Goal: Task Accomplishment & Management: Use online tool/utility

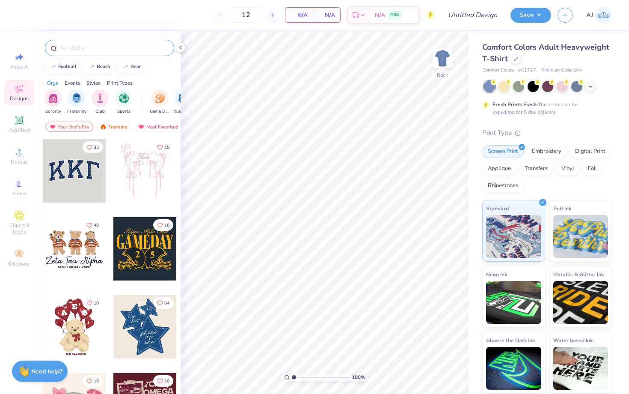
click at [77, 52] on div at bounding box center [109, 48] width 129 height 16
click at [77, 50] on input "text" at bounding box center [114, 48] width 110 height 9
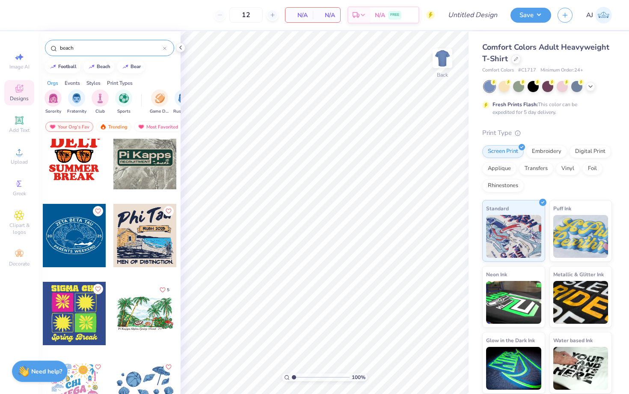
scroll to position [844, 0]
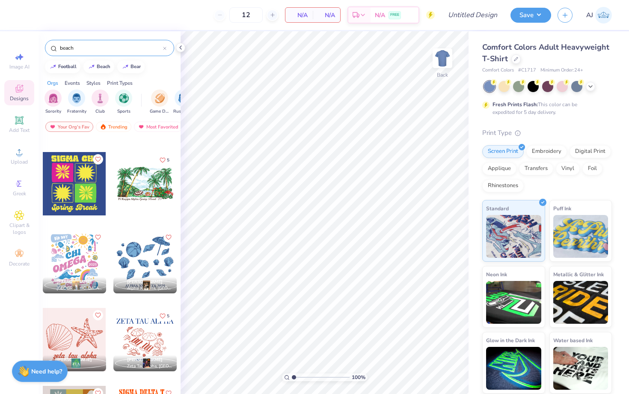
drag, startPoint x: 78, startPoint y: 49, endPoint x: 34, endPoint y: 48, distance: 43.7
click at [34, 48] on div "12 N/A Per Item N/A Total Est. Delivery N/A FREE Design Title Save AJ Image AI …" at bounding box center [314, 197] width 629 height 394
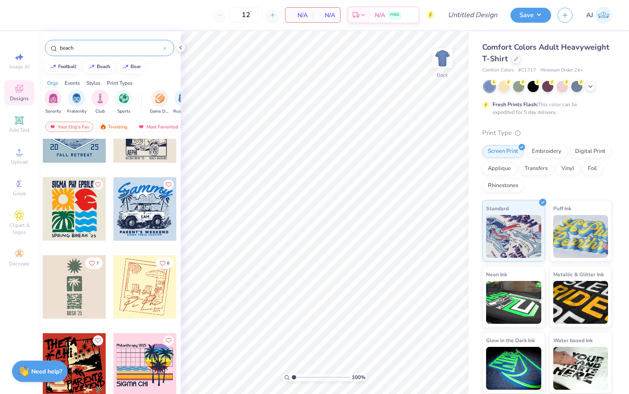
scroll to position [1287, 0]
type input "beach"
click at [513, 54] on div "Comfort Colors Adult Heavyweight T-Shirt" at bounding box center [547, 53] width 130 height 23
click at [514, 55] on div at bounding box center [515, 58] width 9 height 9
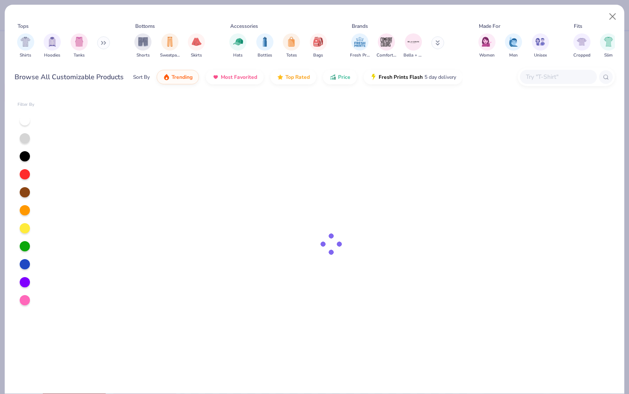
click at [556, 79] on input "text" at bounding box center [558, 77] width 66 height 10
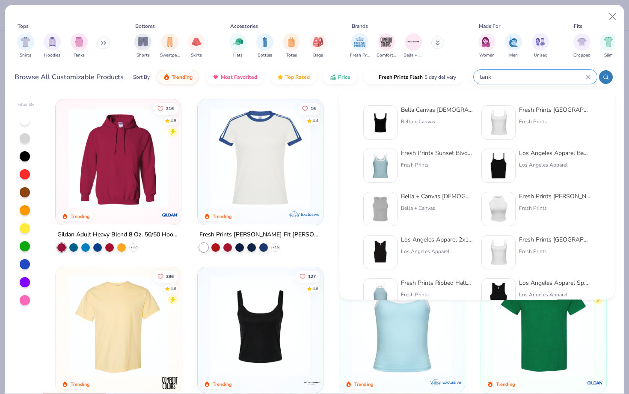
type input "tank"
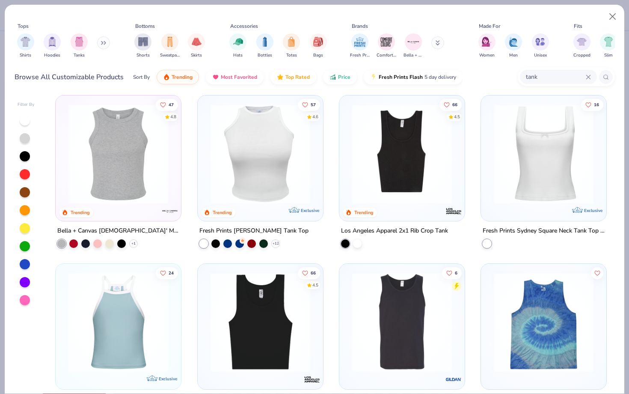
scroll to position [155, 0]
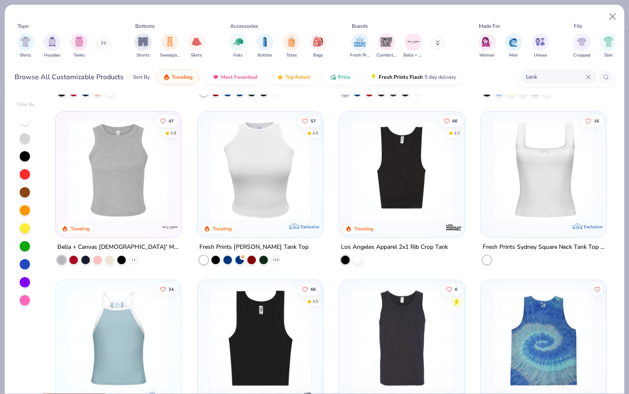
click at [248, 217] on img at bounding box center [260, 170] width 108 height 100
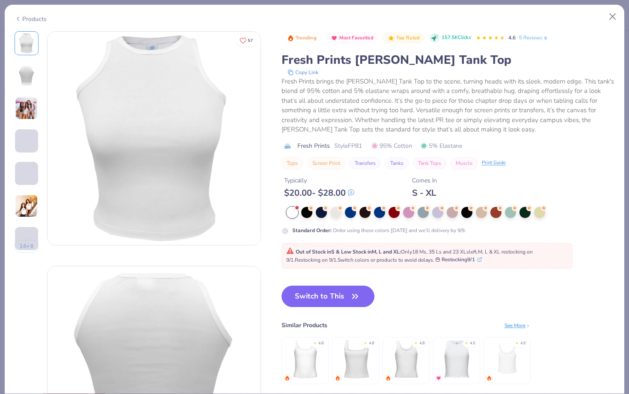
click at [373, 292] on div "Switch to This Similar Products See More ★ 4.8 ★ 4.8 ★ 4.8 ★ 4.5 ★ 4.9" at bounding box center [406, 343] width 249 height 116
click at [355, 297] on icon "button" at bounding box center [355, 296] width 5 height 4
click at [351, 288] on button "Switch to This" at bounding box center [328, 295] width 93 height 21
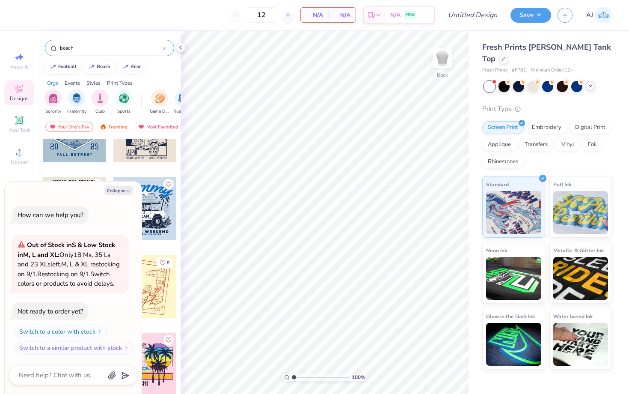
click at [594, 81] on div at bounding box center [590, 85] width 9 height 9
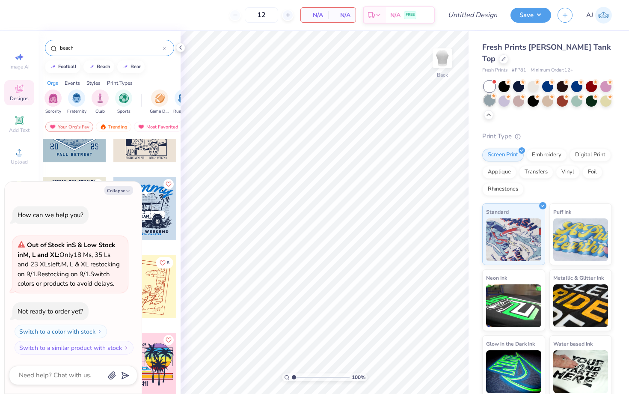
click at [489, 95] on div at bounding box center [489, 100] width 11 height 11
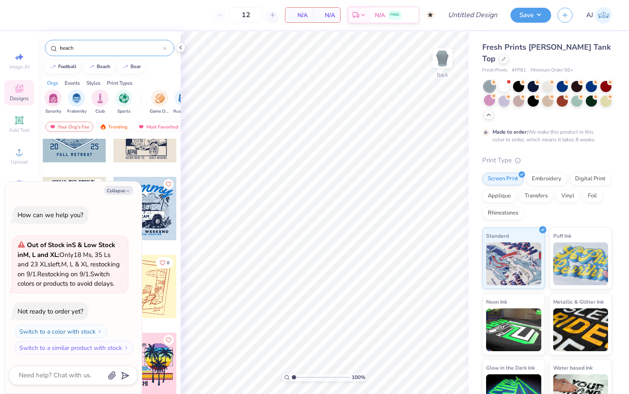
type textarea "x"
type input "50"
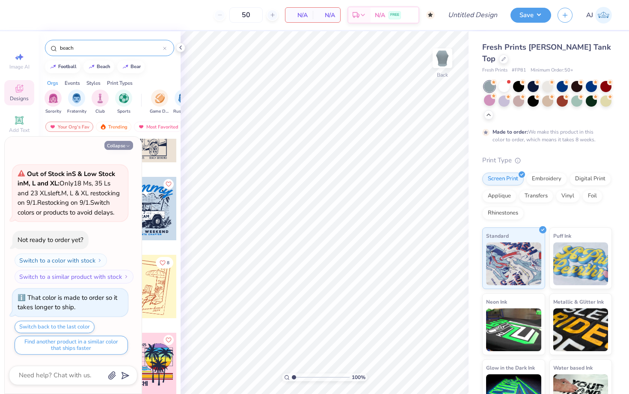
click at [120, 145] on button "Collapse" at bounding box center [118, 145] width 29 height 9
type textarea "x"
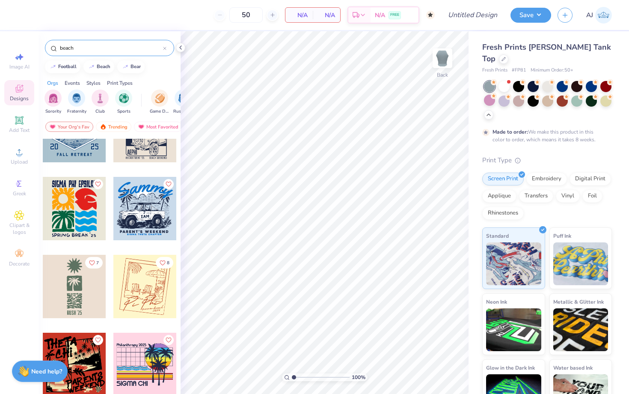
drag, startPoint x: 83, startPoint y: 48, endPoint x: 41, endPoint y: 45, distance: 42.0
click at [41, 47] on div "beach" at bounding box center [110, 45] width 142 height 29
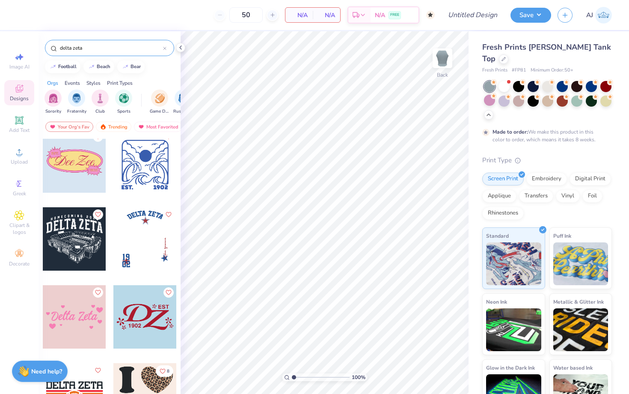
scroll to position [1489, 0]
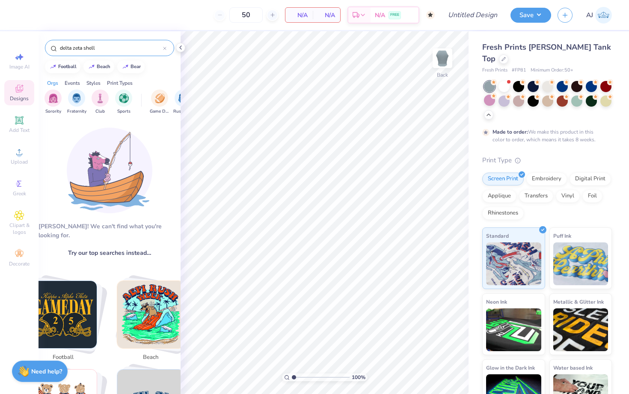
type input "delta zeta shell"
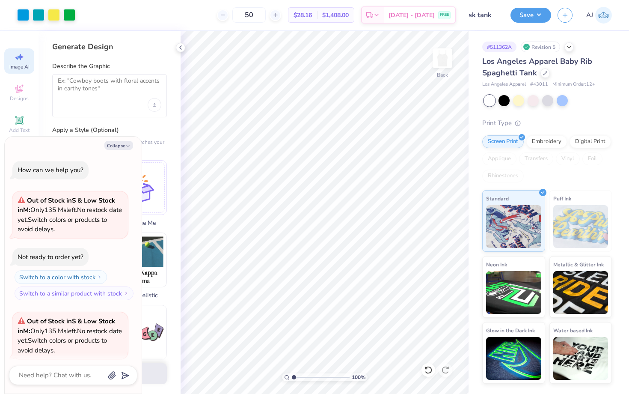
select select "4"
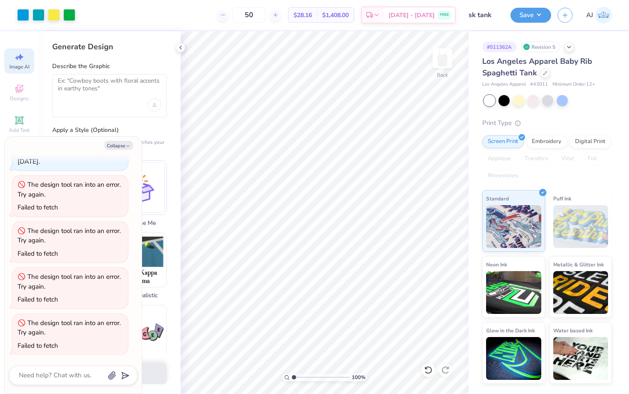
click at [601, 14] on img at bounding box center [603, 15] width 17 height 17
type textarea "x"
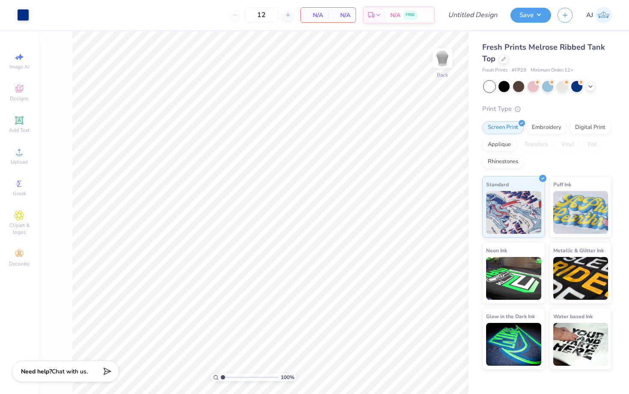
type input "50"
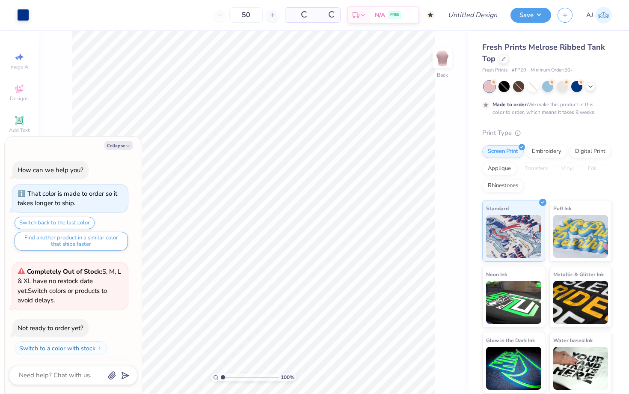
scroll to position [17, 0]
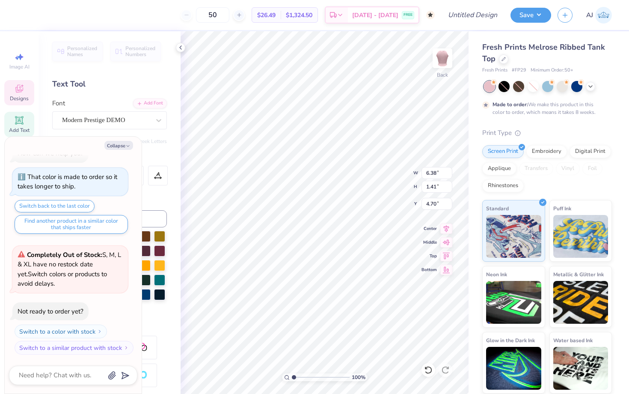
type textarea "x"
type input "4.62"
type textarea "x"
type textarea "S"
type textarea "x"
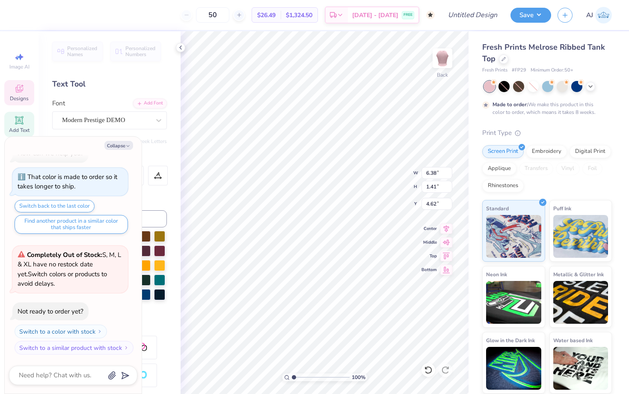
type textarea "Si"
type textarea "x"
type textarea "Sig"
type textarea "x"
type textarea "Sigm"
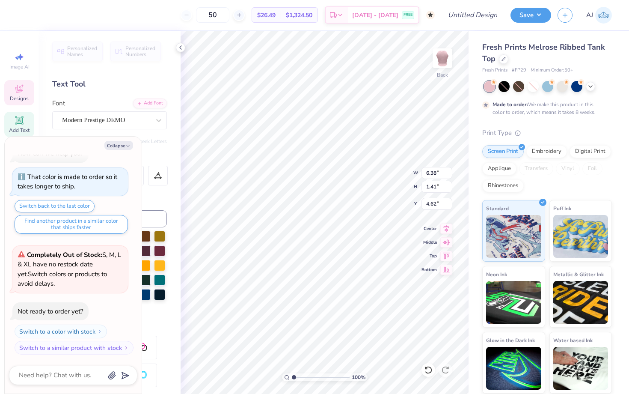
type textarea "x"
type textarea "Sigma"
type textarea "x"
type textarea "Sigma"
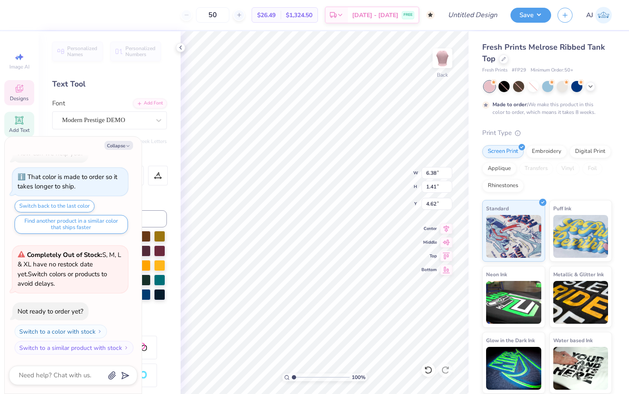
type textarea "x"
type textarea "Sigma K"
type textarea "x"
type textarea "Sigma Kap"
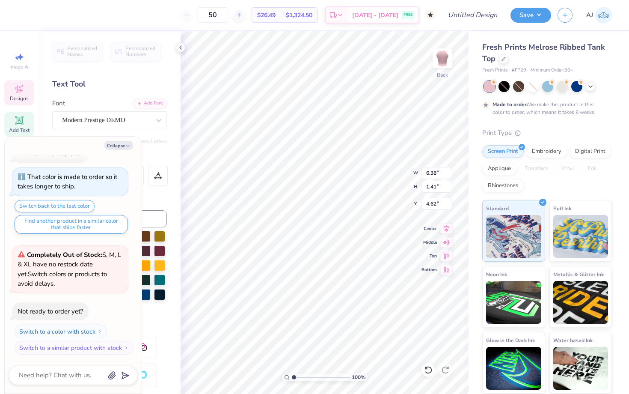
type textarea "x"
type textarea "Sigma Kapp"
type textarea "x"
type textarea "Sigma Kappa"
click at [550, 83] on icon at bounding box center [552, 81] width 6 height 6
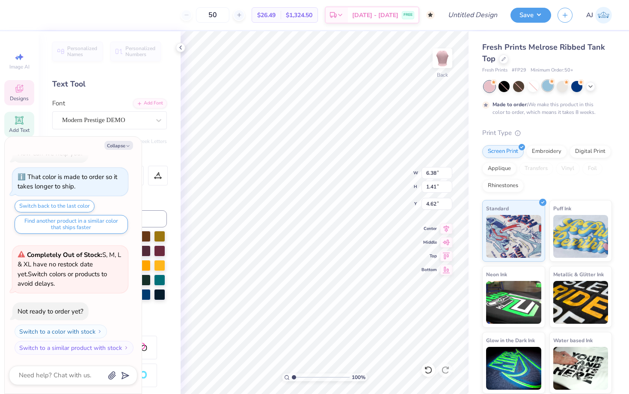
type textarea "x"
type input "7.30"
type input "1.33"
type input "4.69"
type textarea "x"
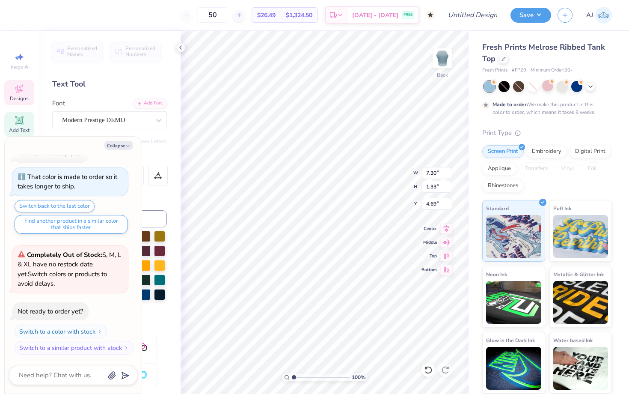
type input "1.13"
type input "0.99"
type input "3.60"
type textarea "x"
type input "0.93"
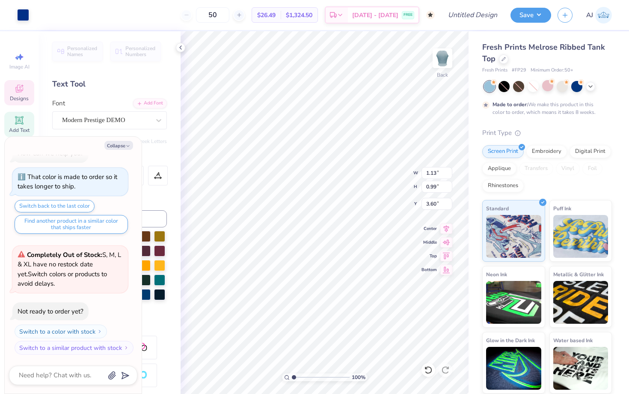
type input "1.35"
type input "3.43"
click at [127, 145] on icon "button" at bounding box center [127, 145] width 5 height 5
type textarea "x"
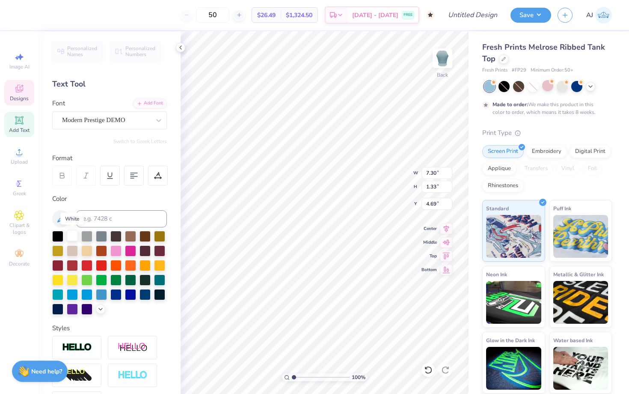
click at [71, 235] on div at bounding box center [72, 235] width 11 height 11
click at [57, 308] on div at bounding box center [57, 308] width 11 height 11
click at [161, 292] on div at bounding box center [159, 293] width 11 height 11
click at [119, 294] on div at bounding box center [115, 293] width 11 height 11
click at [19, 62] on icon at bounding box center [19, 57] width 10 height 10
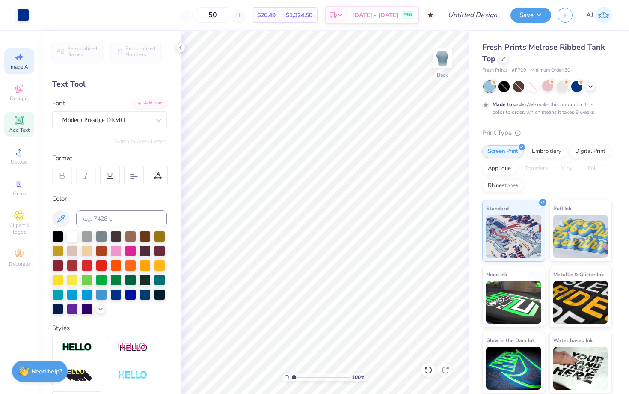
select select "4"
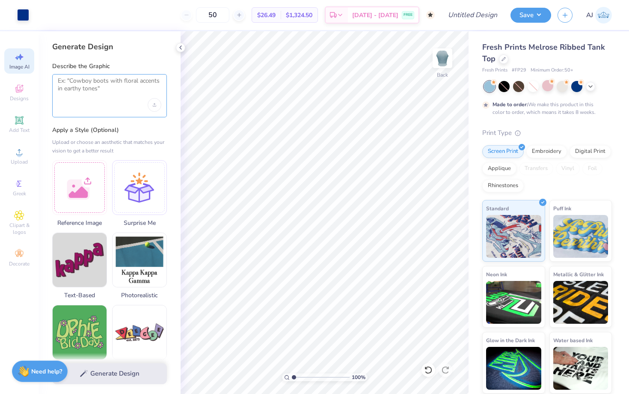
click at [77, 87] on textarea at bounding box center [110, 87] width 104 height 21
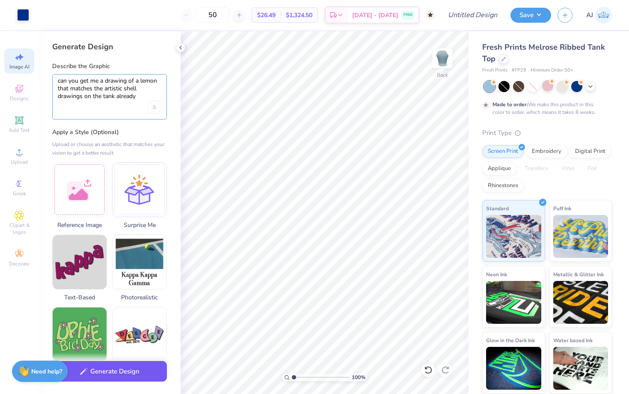
type textarea "can you get me a drawing of a lemon that matches the artistic shell drawings on…"
click at [89, 371] on button "Generate Design" at bounding box center [109, 371] width 115 height 21
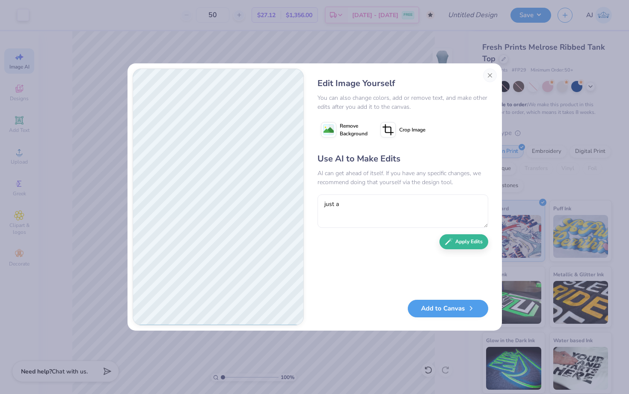
type textarea "just a w"
